Goal: Task Accomplishment & Management: Manage account settings

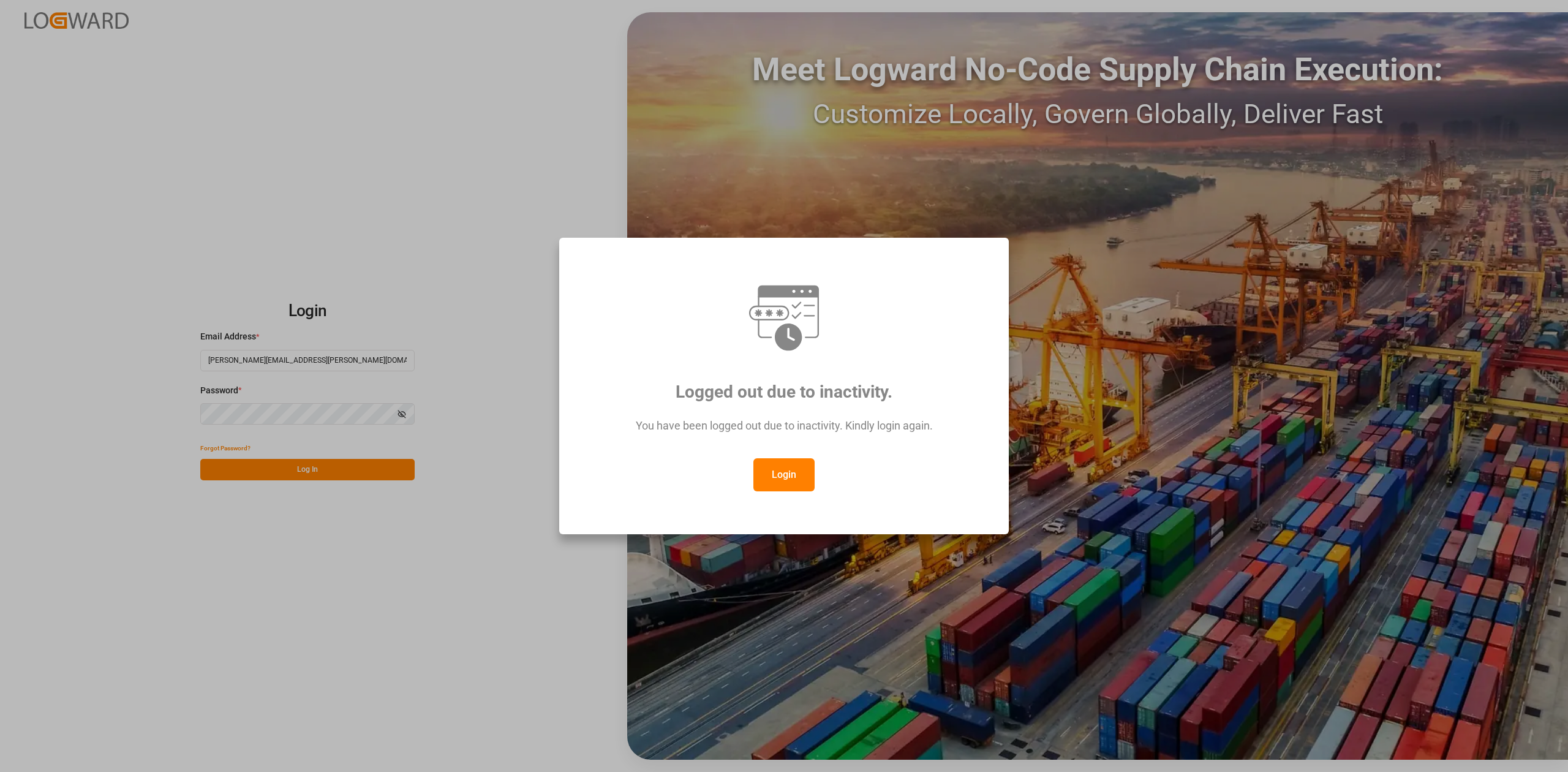
click at [768, 474] on button "Login" at bounding box center [784, 475] width 61 height 33
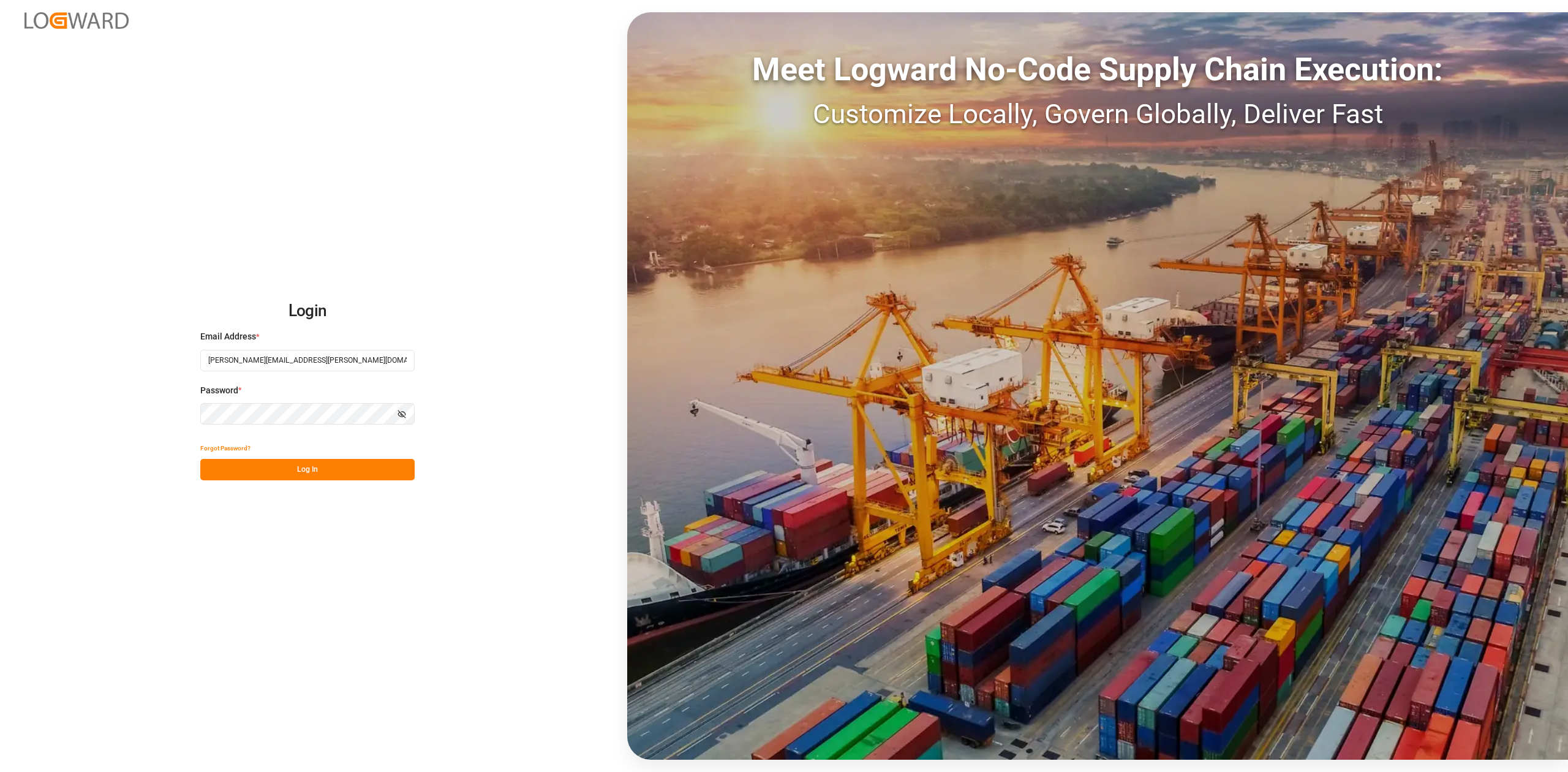
click at [278, 473] on button "Log In" at bounding box center [307, 470] width 215 height 22
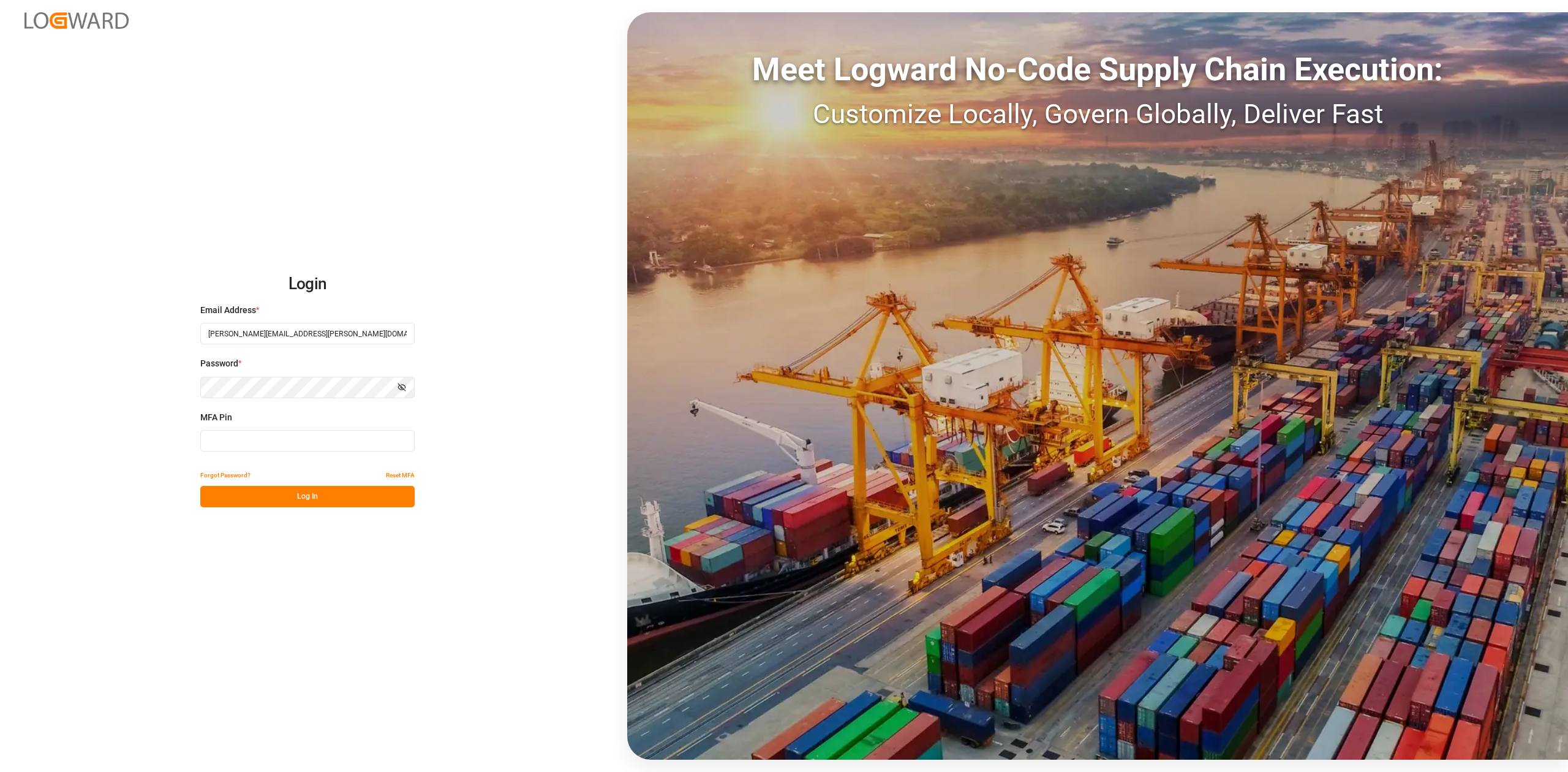
click at [279, 444] on input at bounding box center [307, 440] width 215 height 22
type input "034790"
click at [299, 496] on button "Log In" at bounding box center [307, 497] width 215 height 22
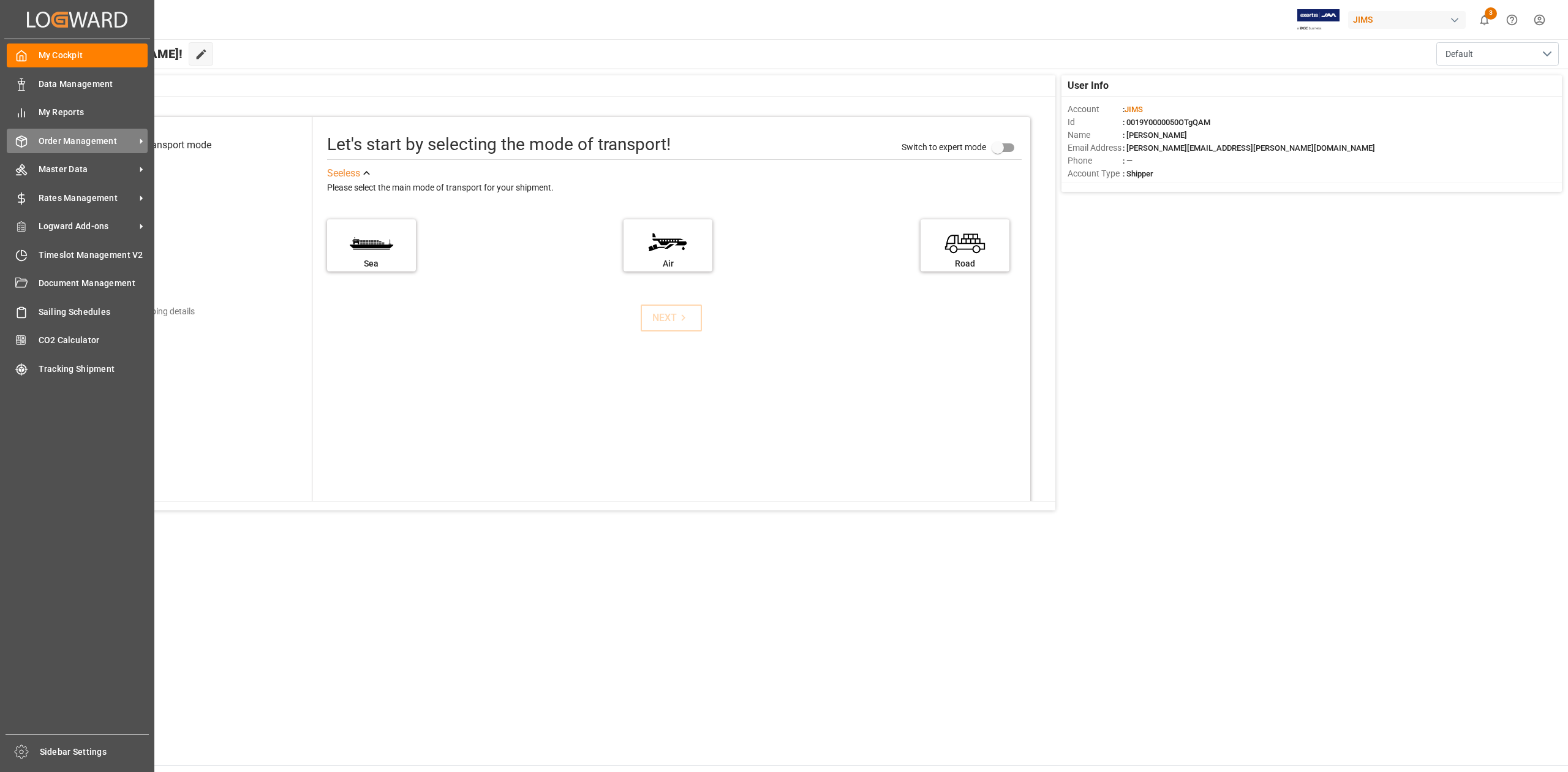
click at [89, 139] on span "Order Management" at bounding box center [87, 141] width 97 height 13
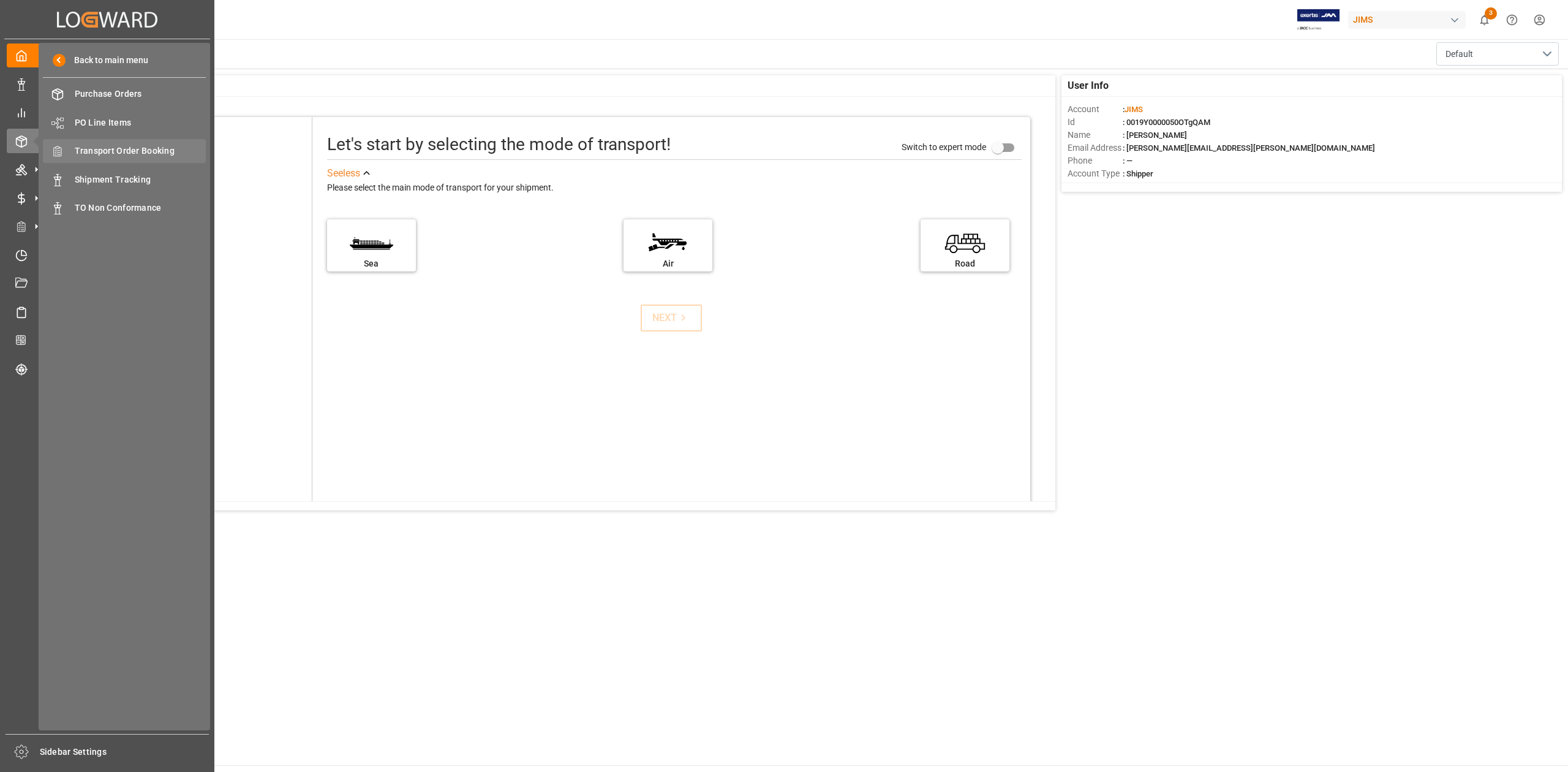
click at [165, 148] on span "Transport Order Booking" at bounding box center [140, 151] width 132 height 13
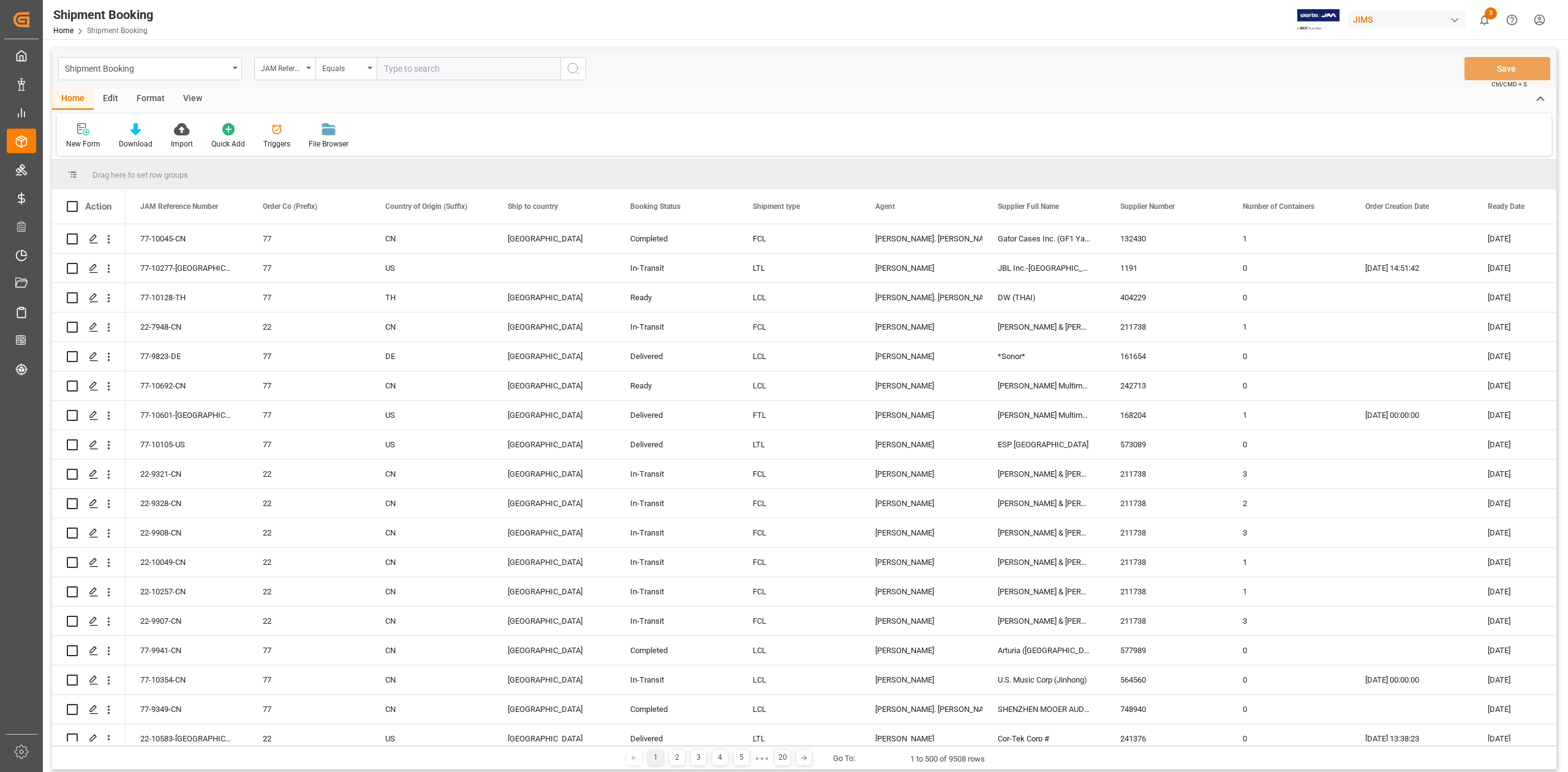
click at [444, 67] on input "text" at bounding box center [468, 68] width 183 height 23
paste input "77-10700-VN"
type input "77-10700-VN"
click at [566, 70] on icon "search button" at bounding box center [573, 68] width 14 height 14
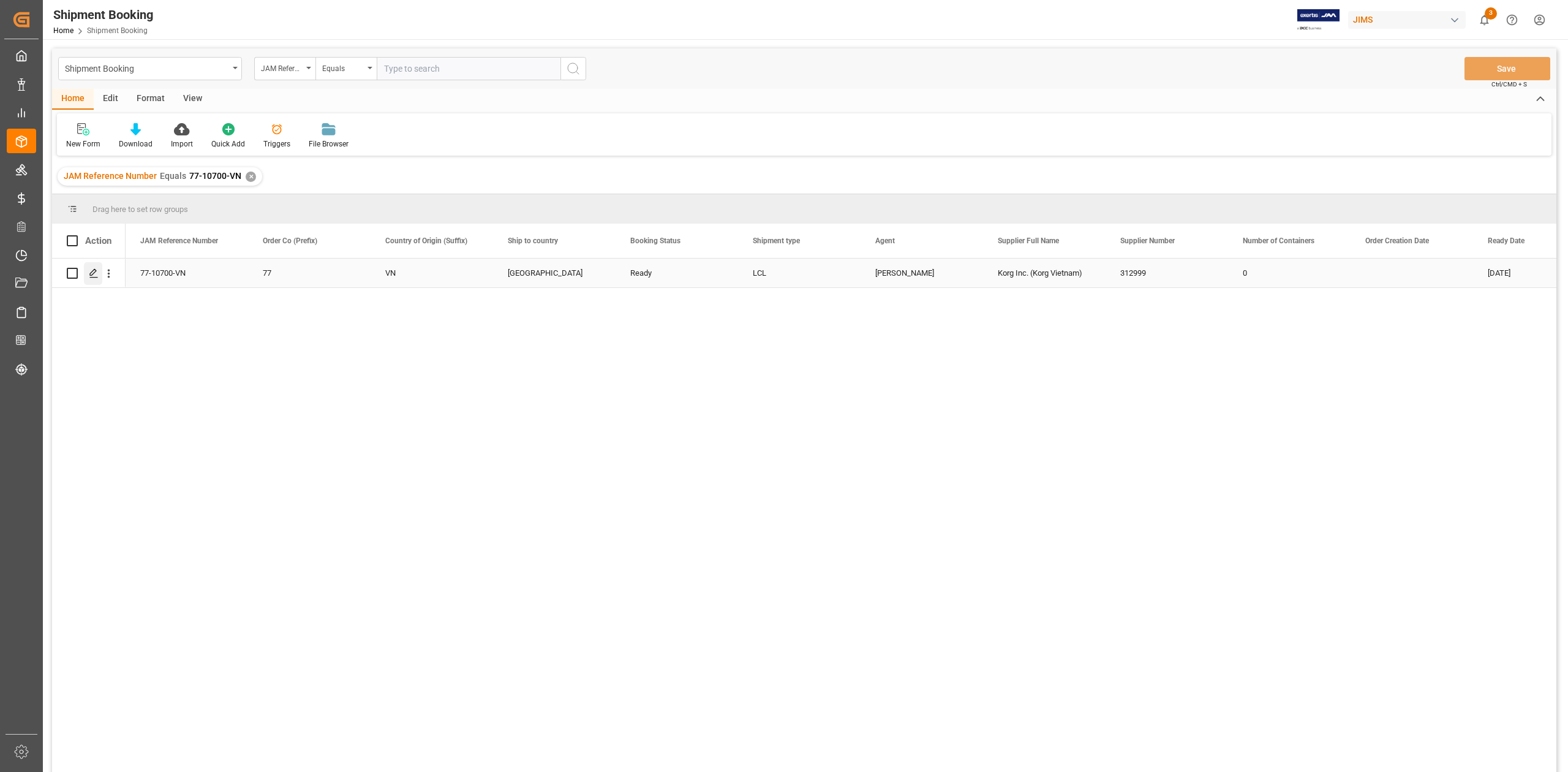
click at [94, 272] on polygon "Press SPACE to select this row." at bounding box center [93, 272] width 6 height 6
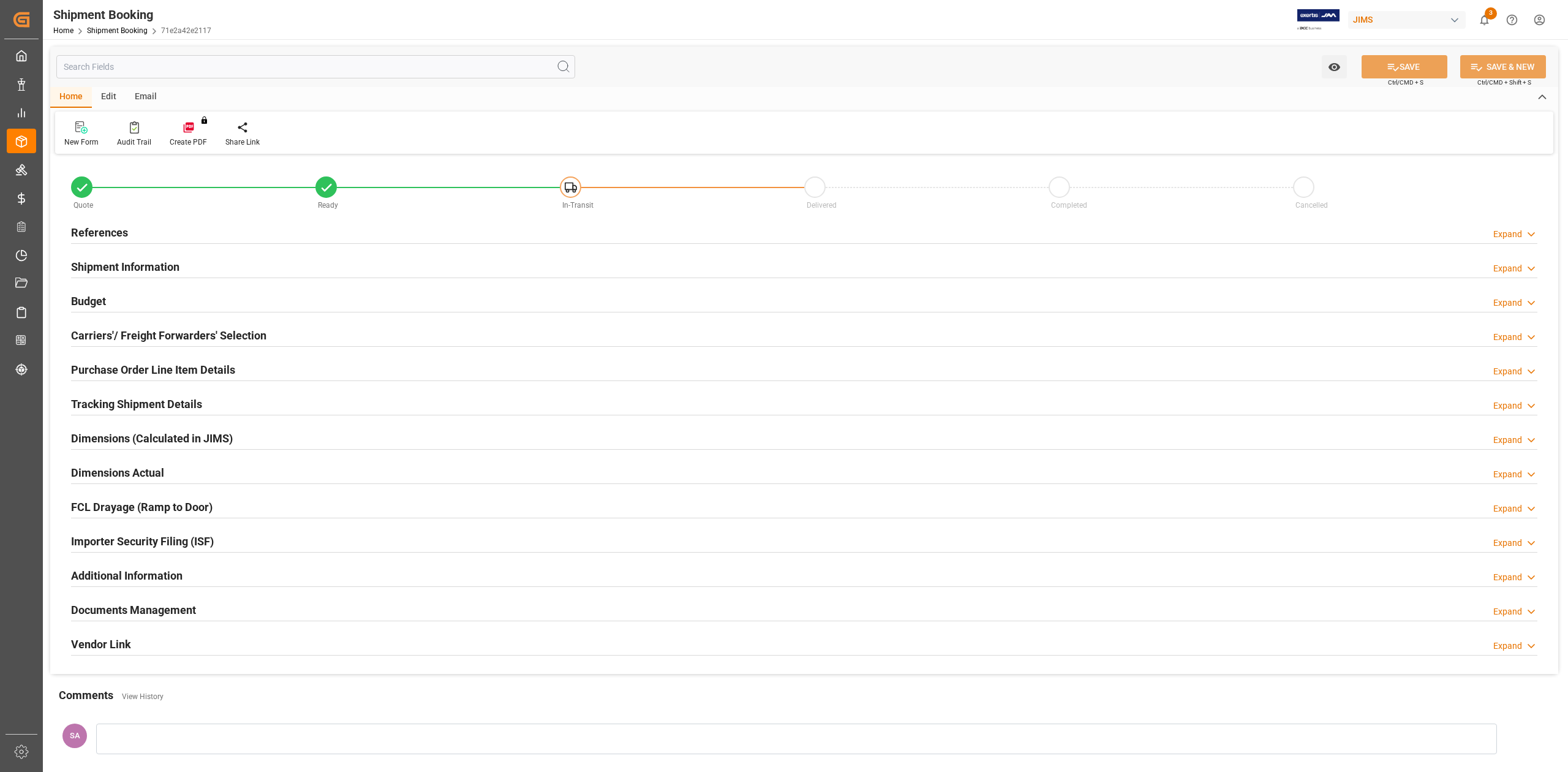
type input "0"
type input "82"
type input "[DATE]"
click at [94, 232] on h2 "References" at bounding box center [99, 232] width 57 height 16
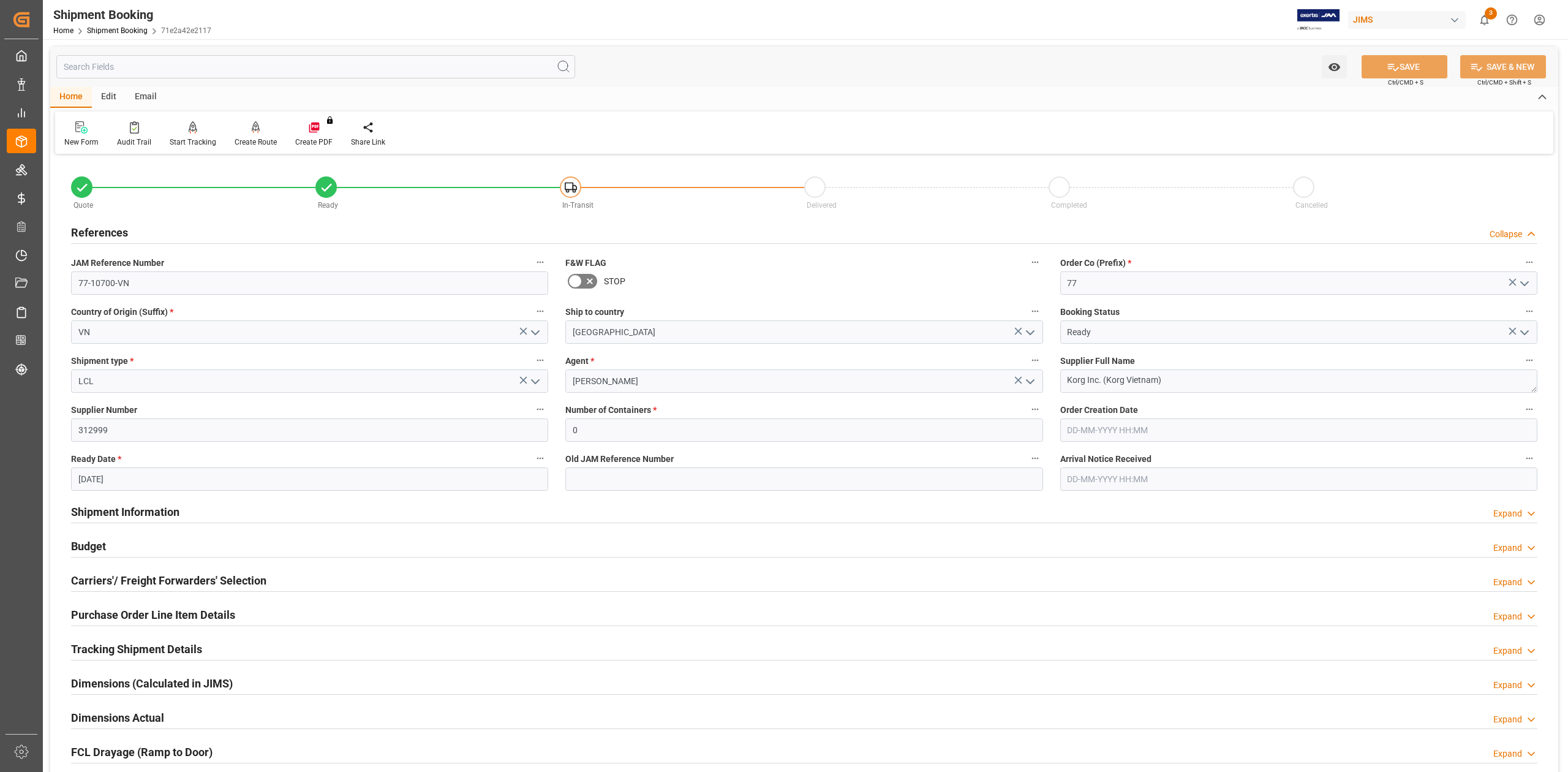
click at [131, 508] on h2 "Shipment Information" at bounding box center [125, 511] width 109 height 16
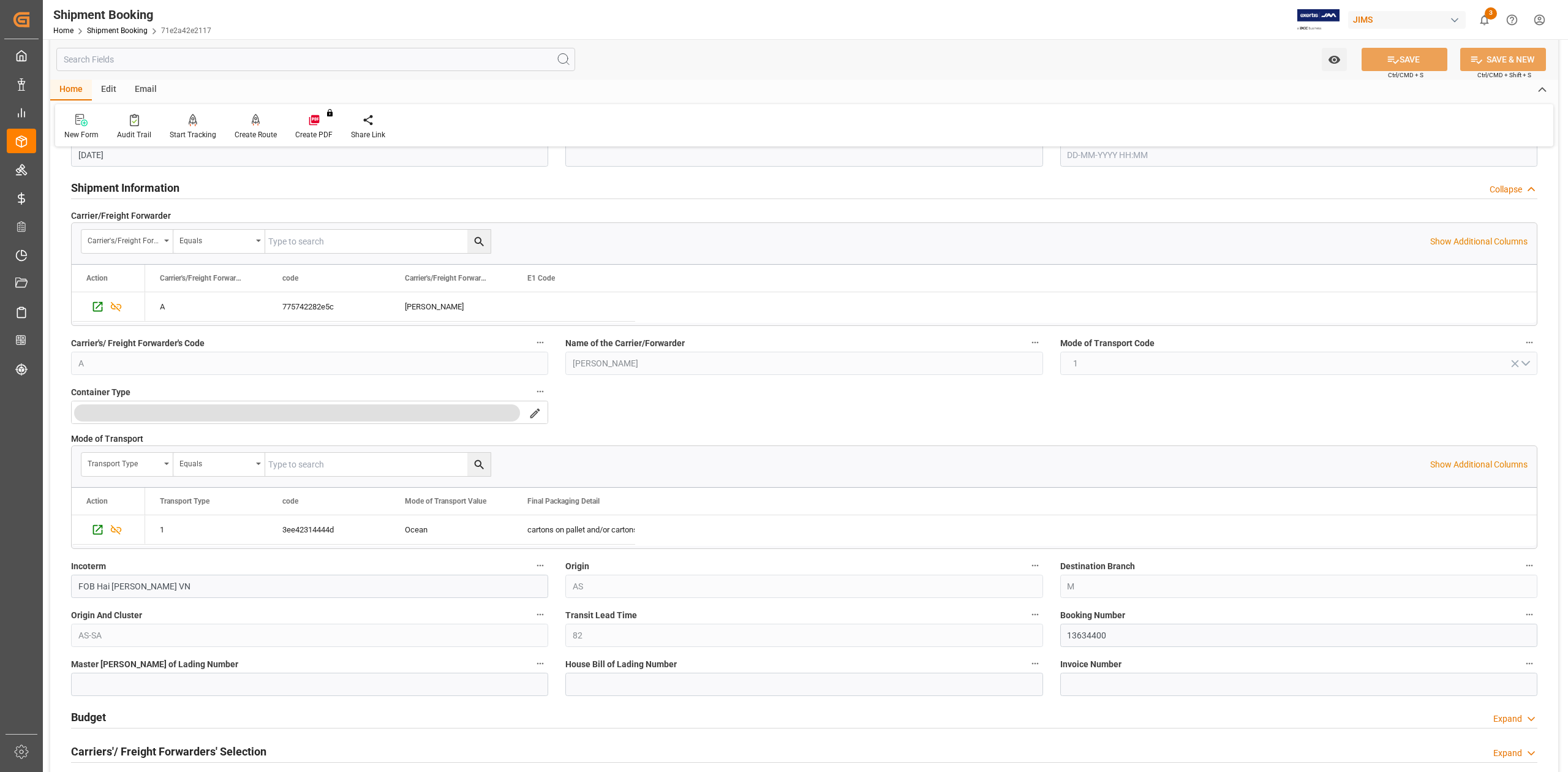
scroll to position [408, 0]
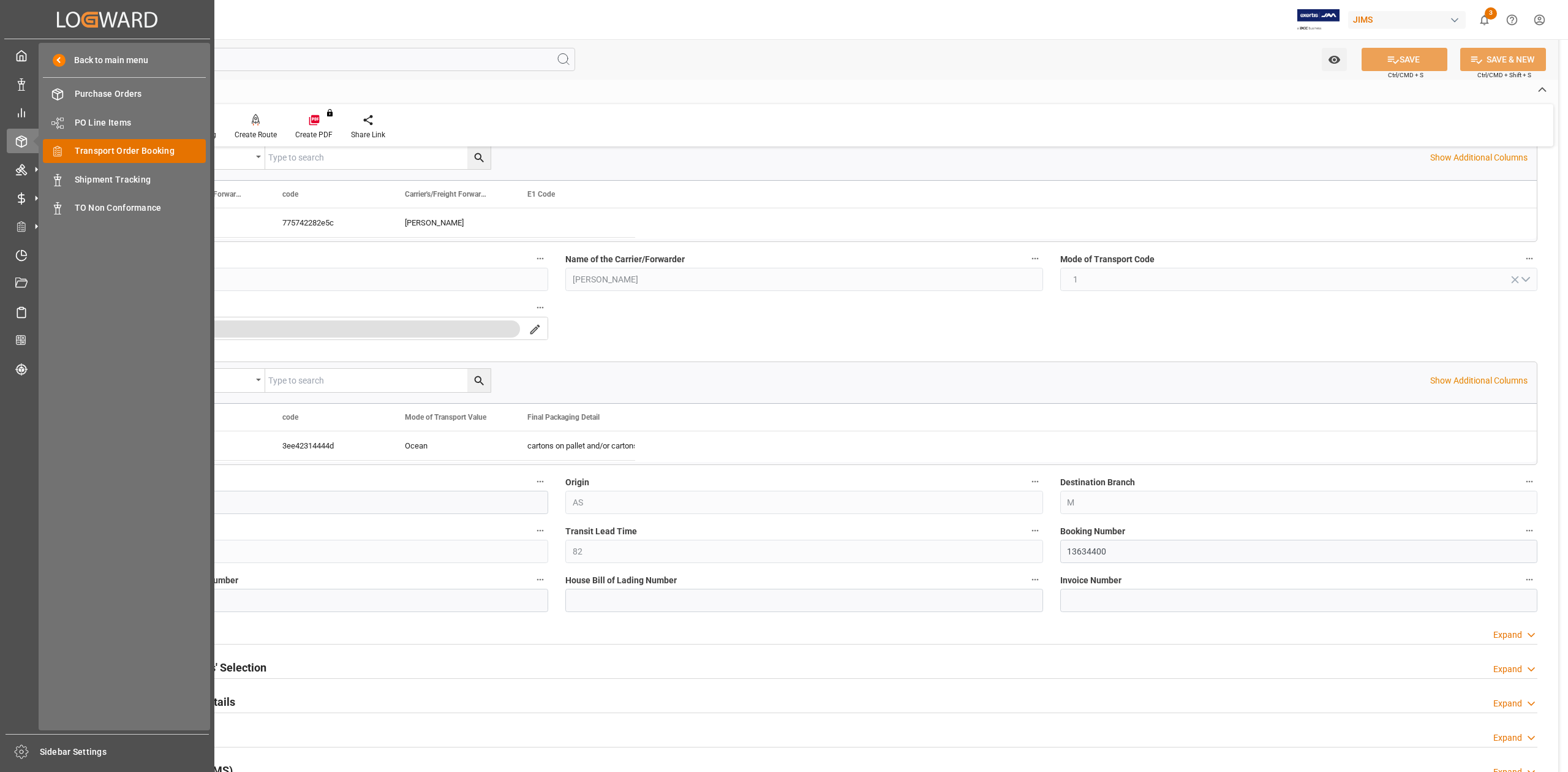
click at [143, 149] on span "Transport Order Booking" at bounding box center [140, 151] width 132 height 13
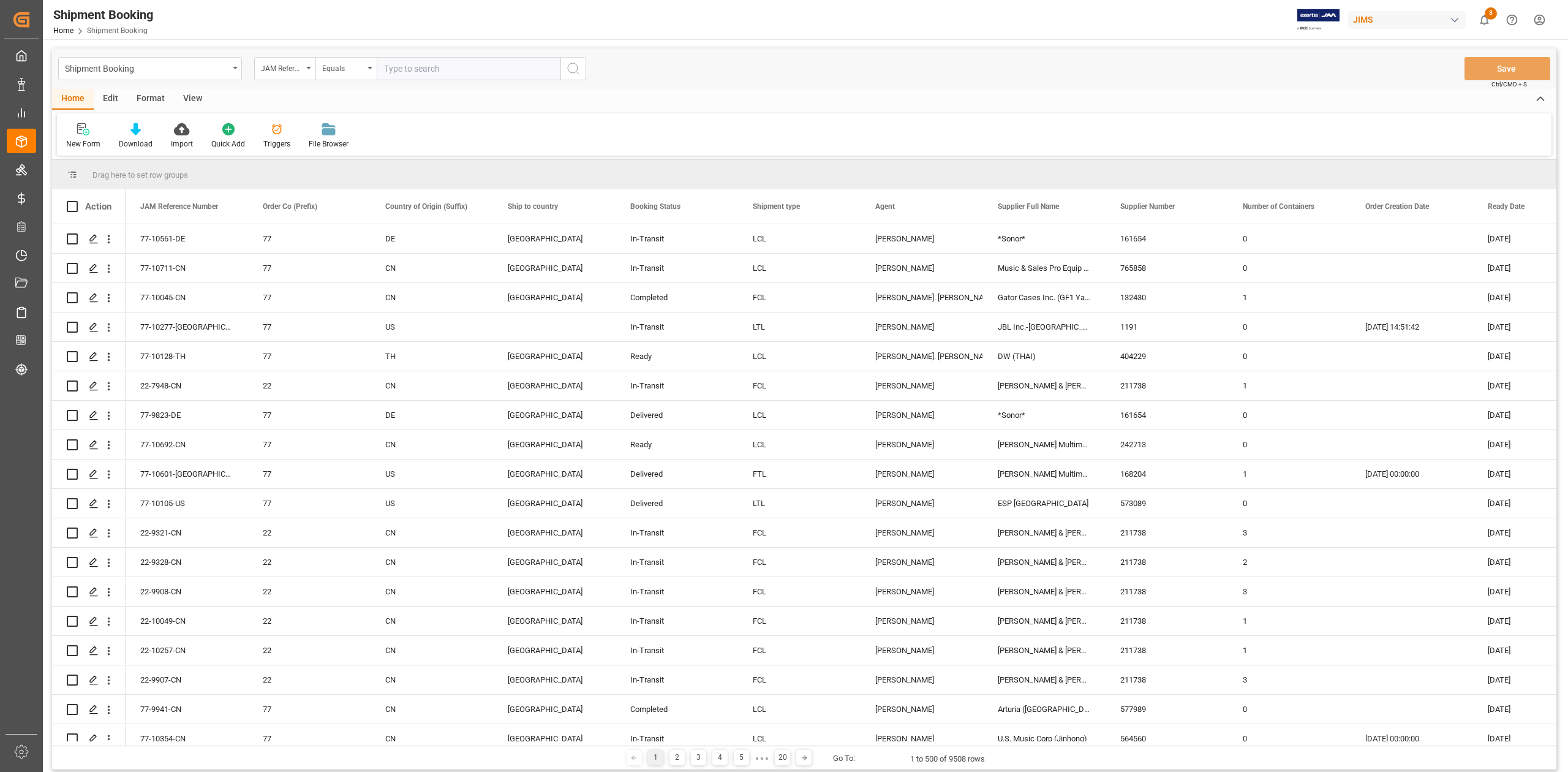
click at [409, 71] on input "text" at bounding box center [468, 68] width 183 height 23
type input "77-10427-ID"
click at [566, 74] on icon "search button" at bounding box center [573, 68] width 14 height 14
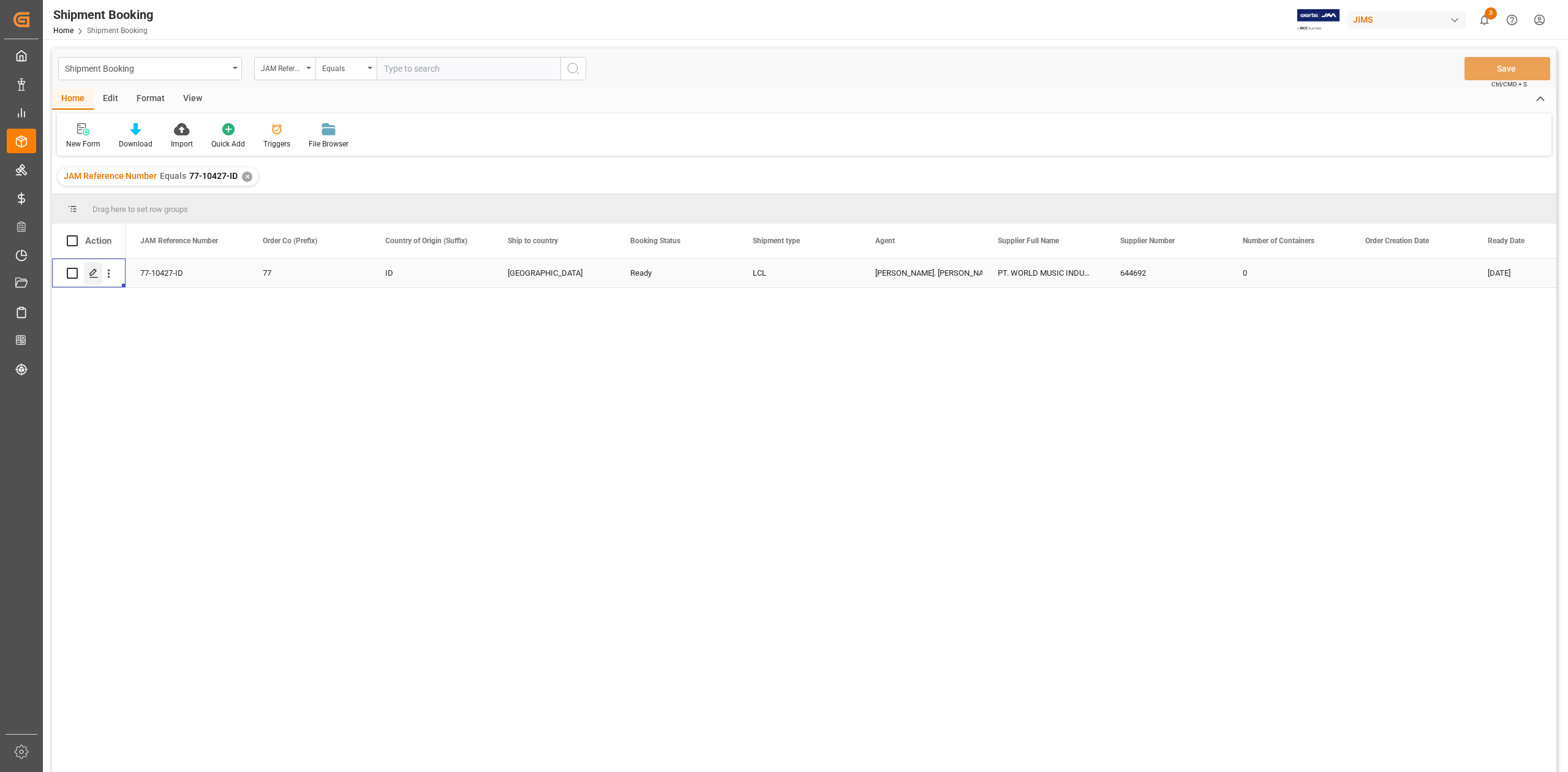
click at [91, 272] on polygon "Press SPACE to select this row." at bounding box center [93, 272] width 6 height 6
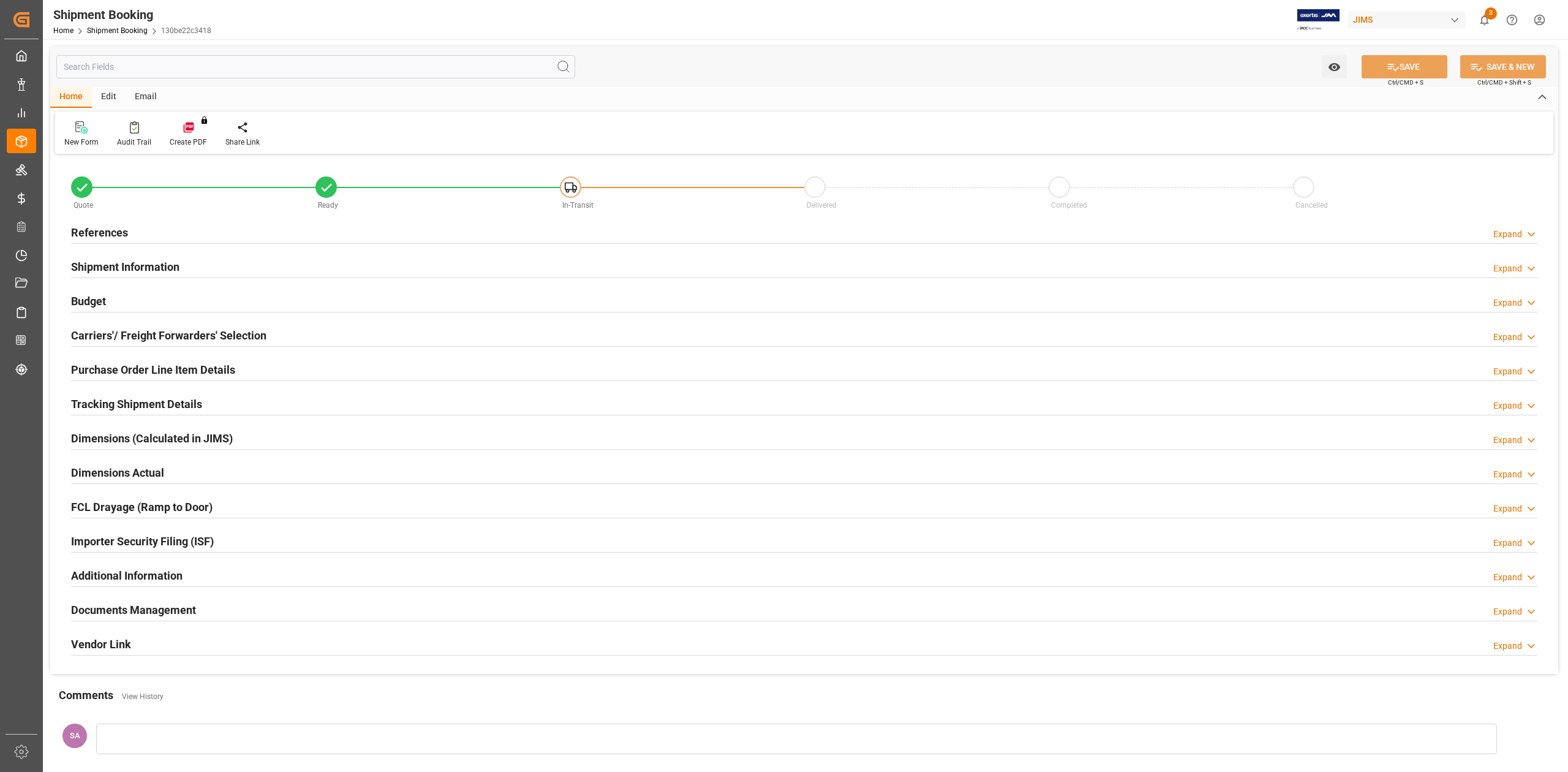
type input "0"
type input "[DATE]"
click at [162, 267] on h2 "Shipment Information" at bounding box center [125, 267] width 109 height 16
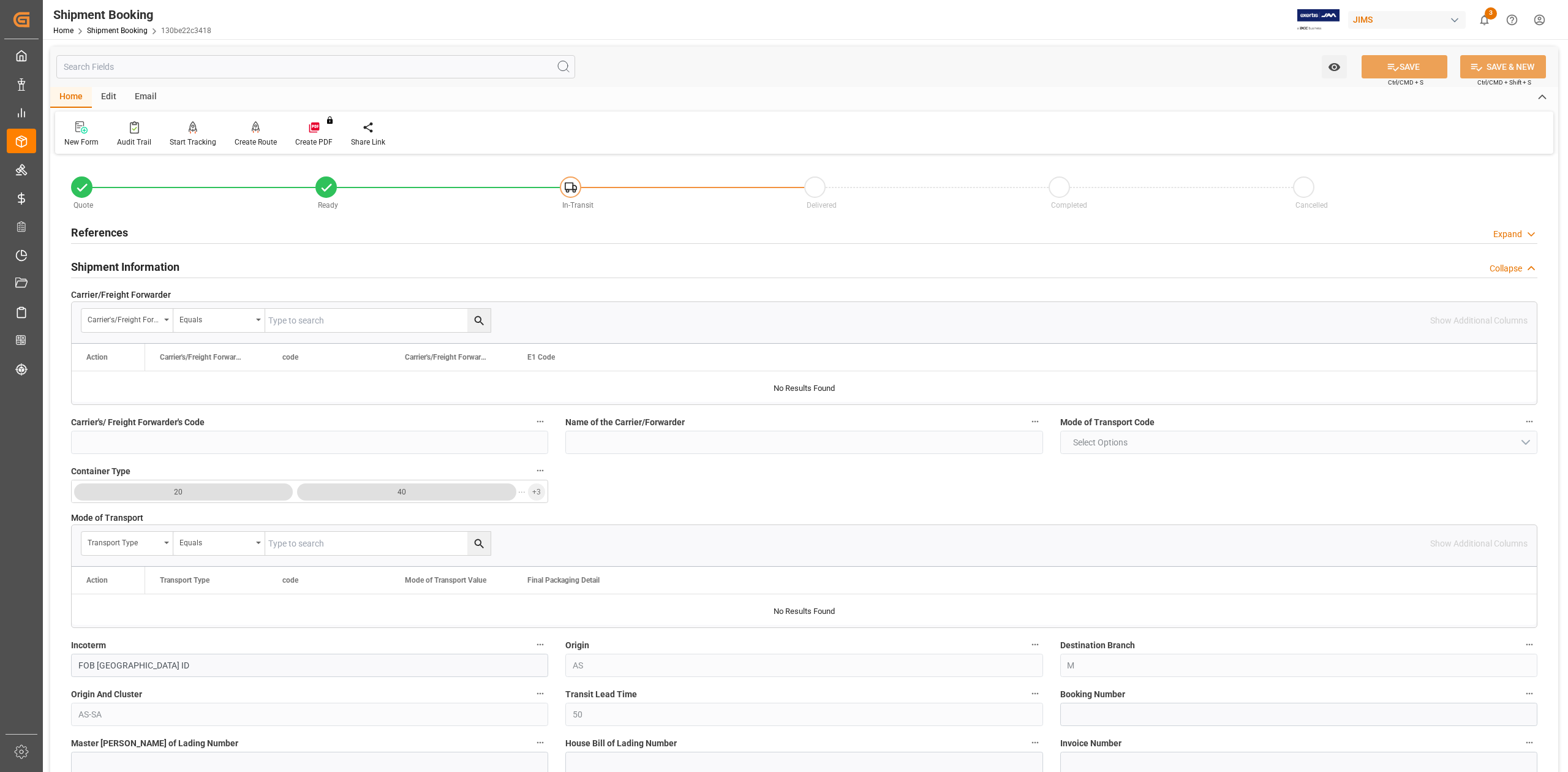
click at [162, 268] on h2 "Shipment Information" at bounding box center [125, 267] width 109 height 16
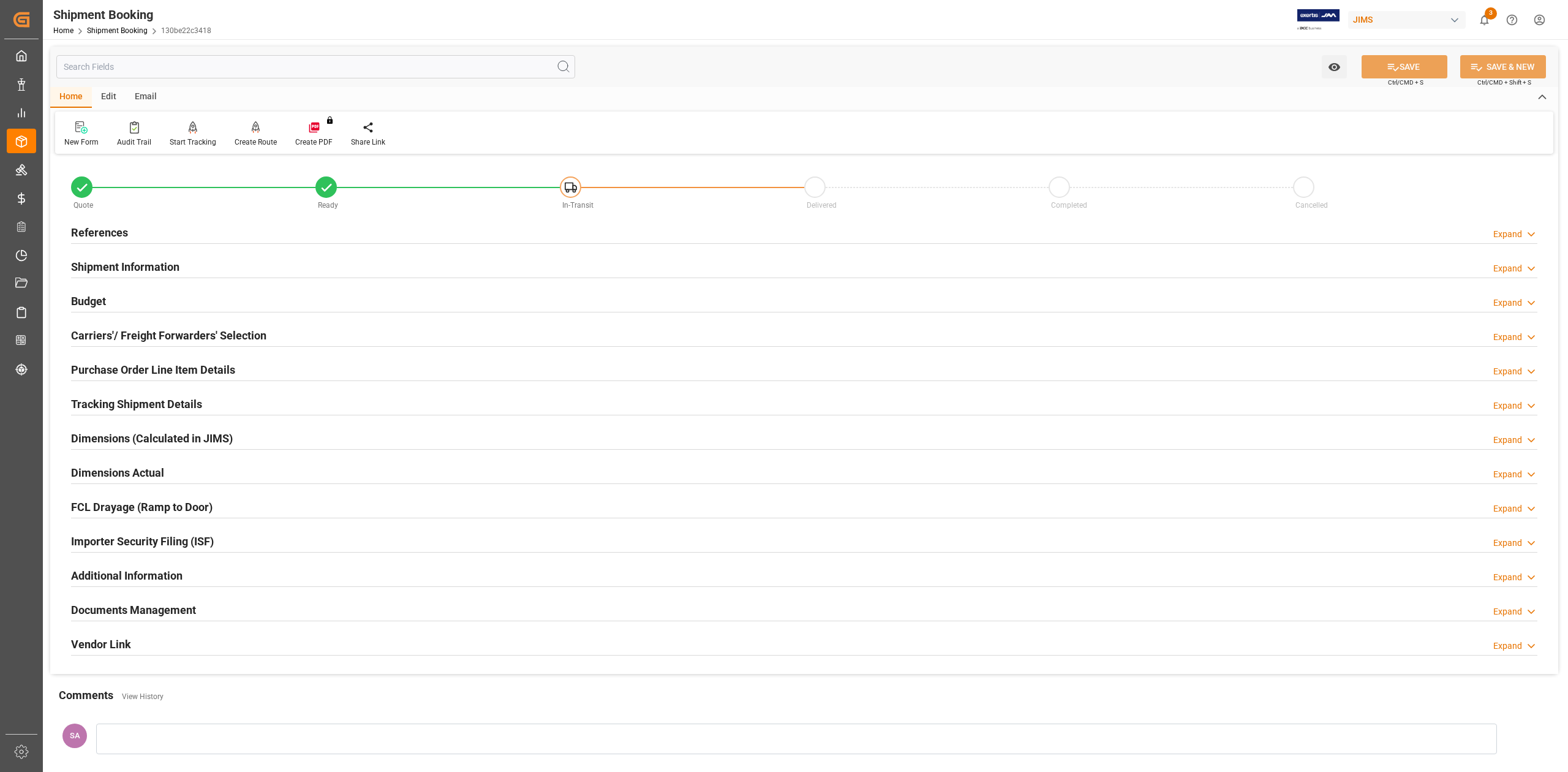
click at [121, 226] on h2 "References" at bounding box center [99, 232] width 57 height 16
